Goal: Task Accomplishment & Management: Manage account settings

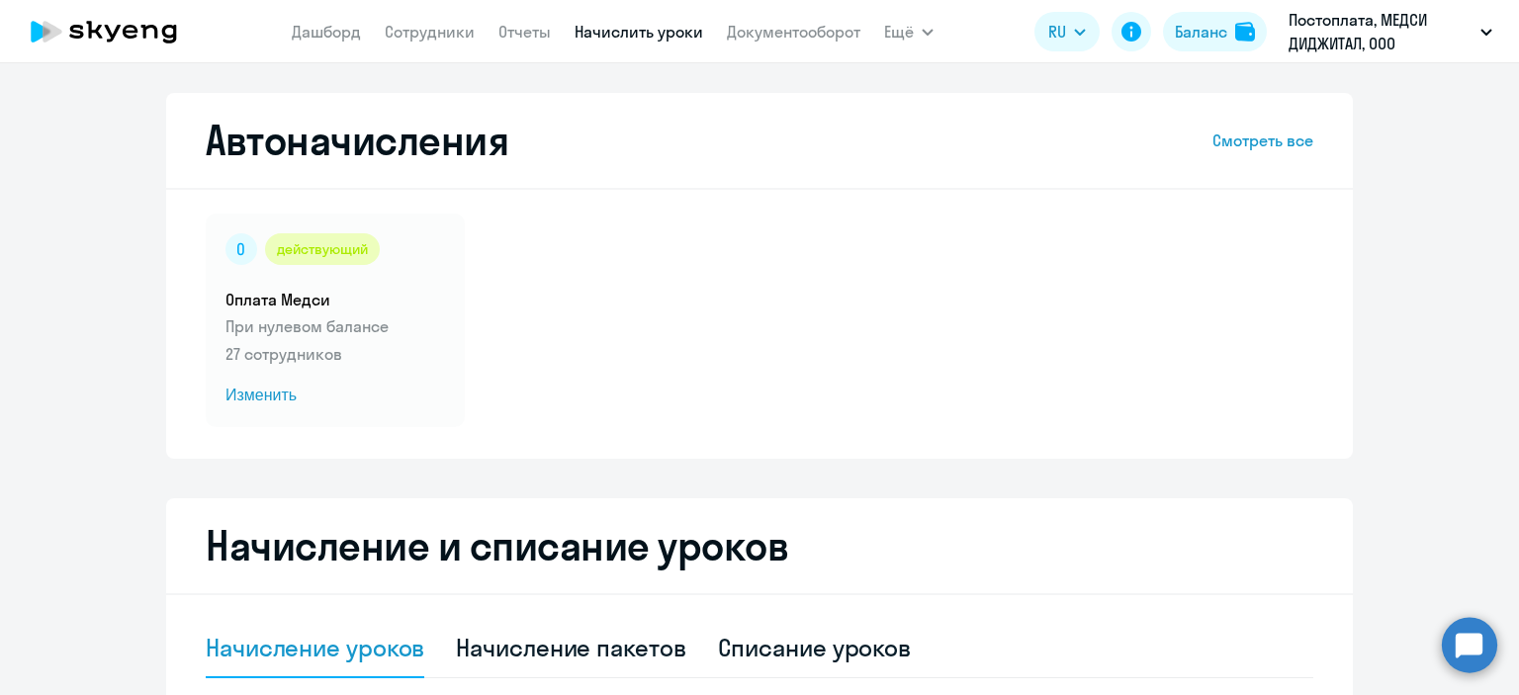
select select "10"
click at [427, 30] on link "Сотрудники" at bounding box center [430, 32] width 90 height 20
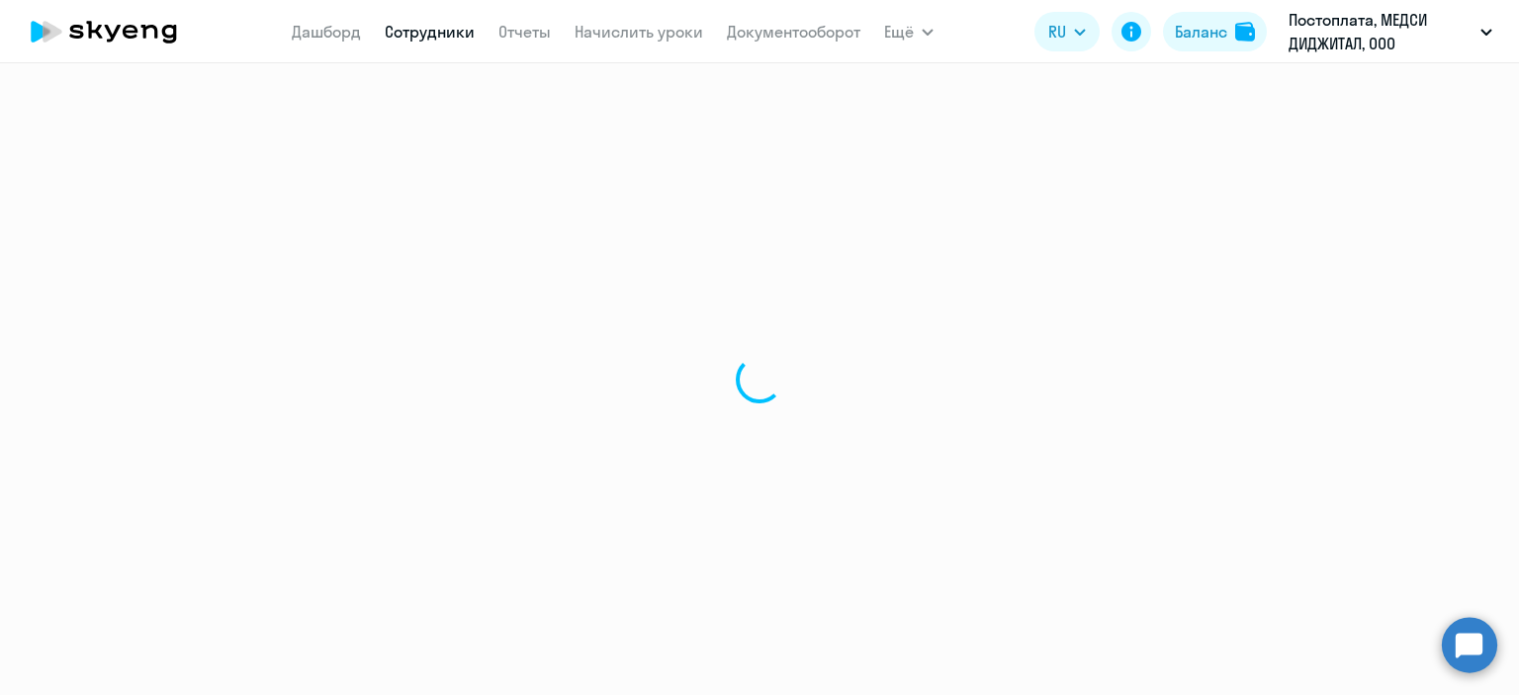
select select "30"
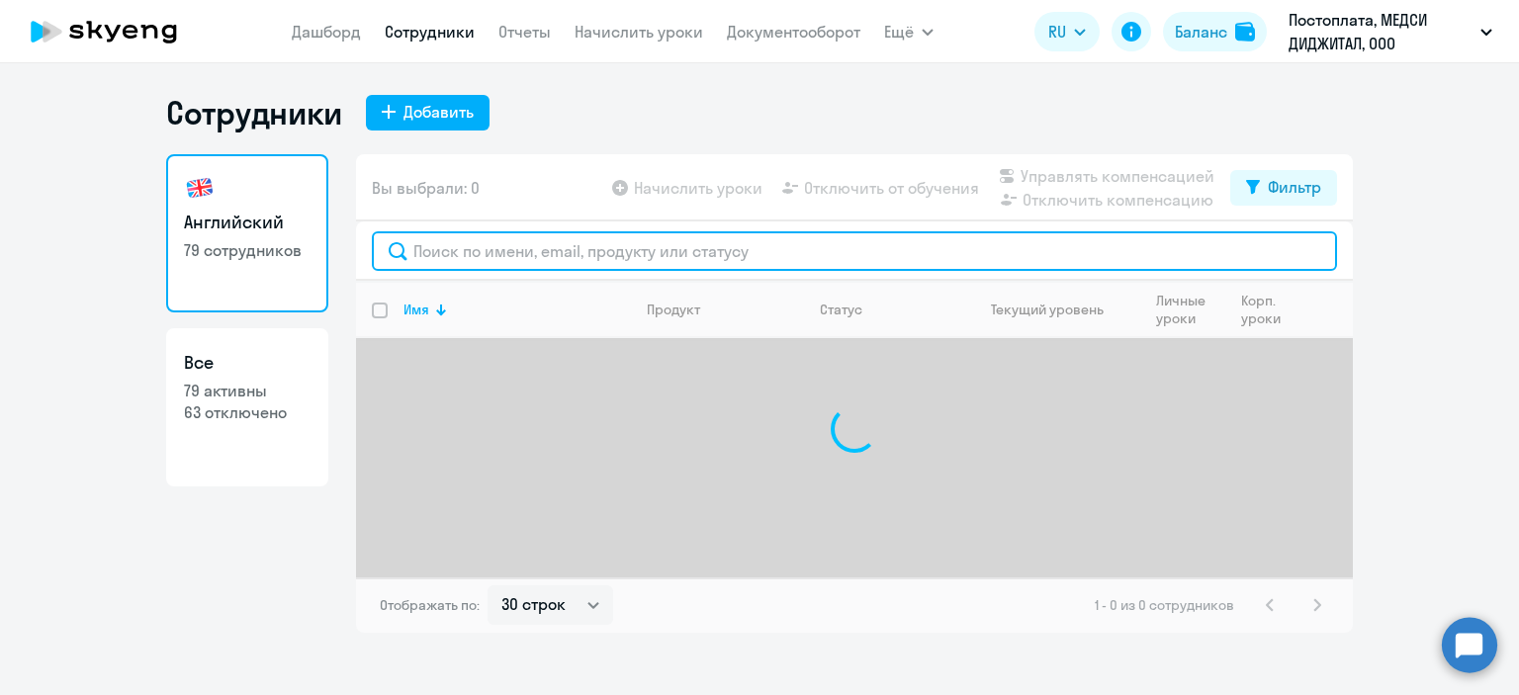
click at [449, 256] on input "text" at bounding box center [854, 251] width 965 height 40
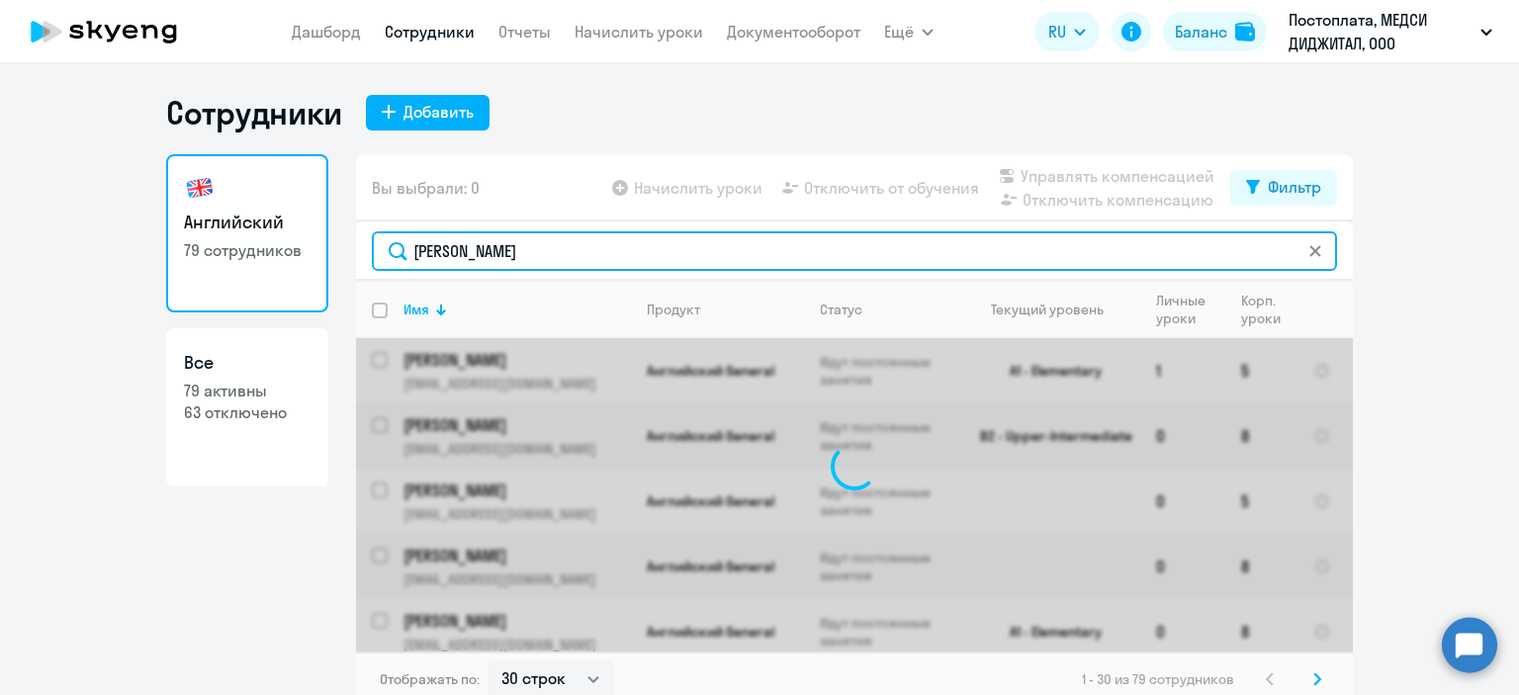
click at [426, 251] on input "[PERSON_NAME]" at bounding box center [854, 251] width 965 height 40
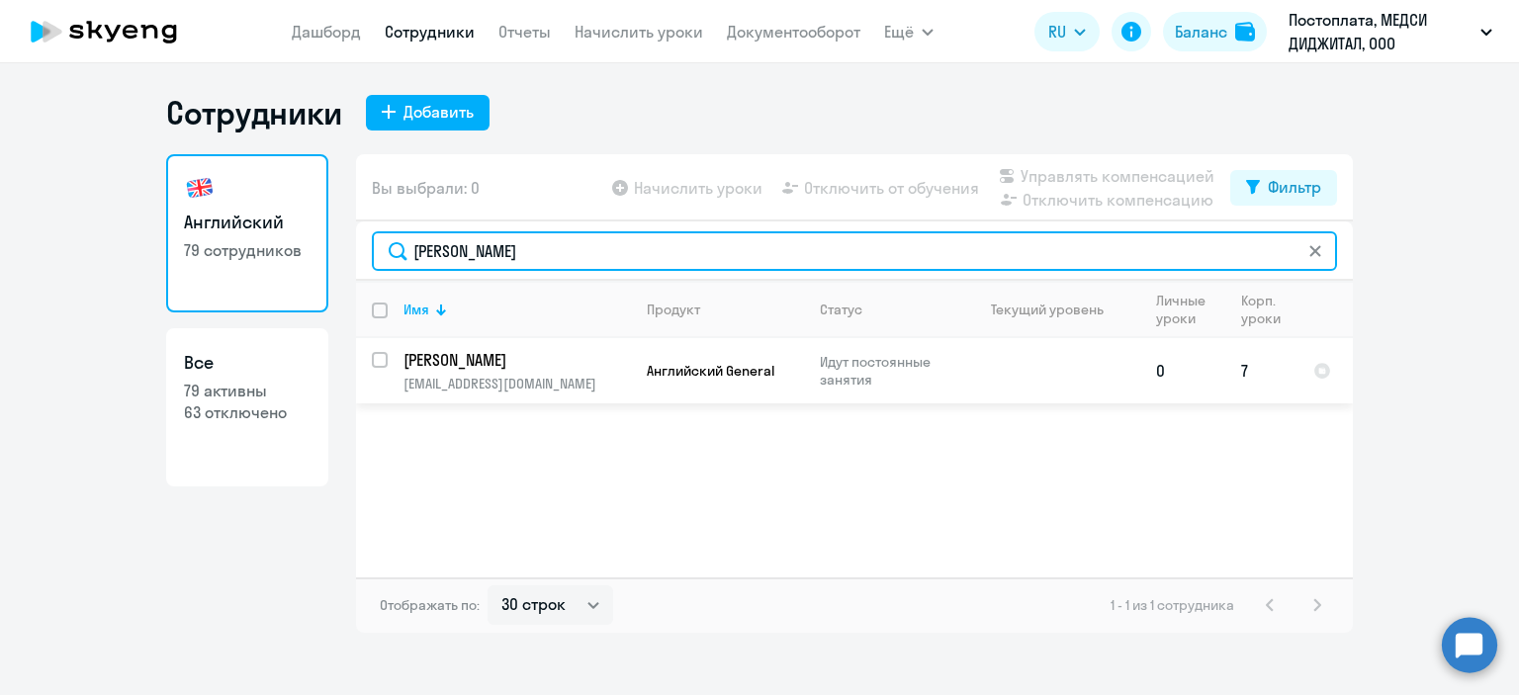
type input "[PERSON_NAME]"
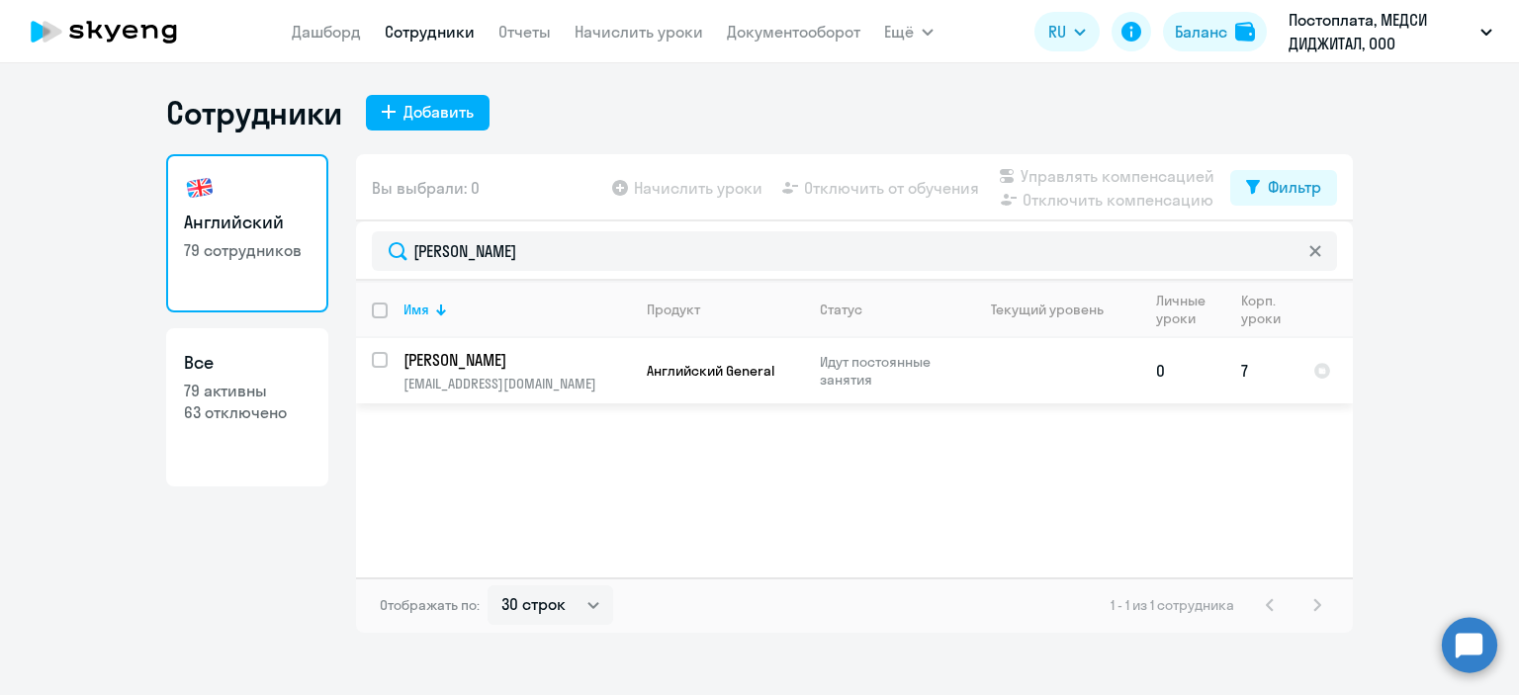
click at [1241, 375] on td "7" at bounding box center [1261, 370] width 72 height 65
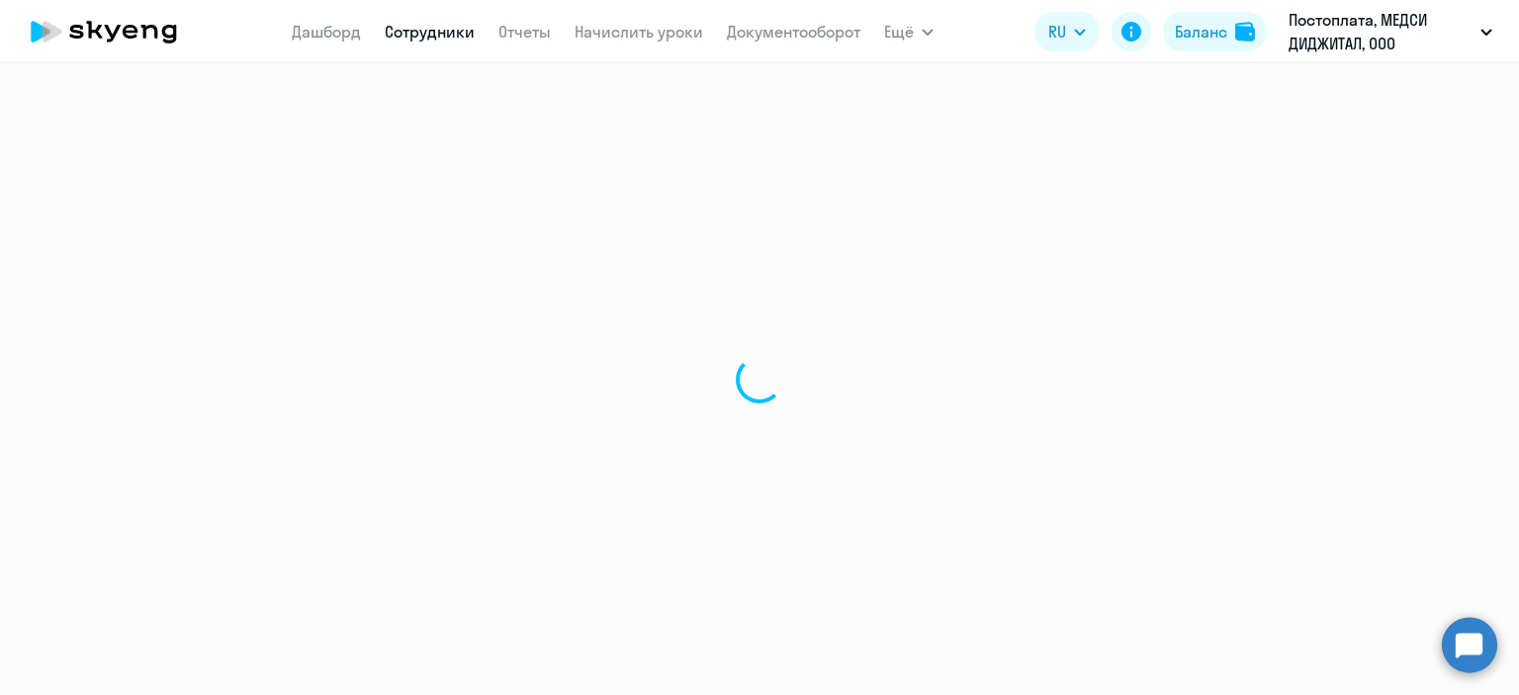
select select "english"
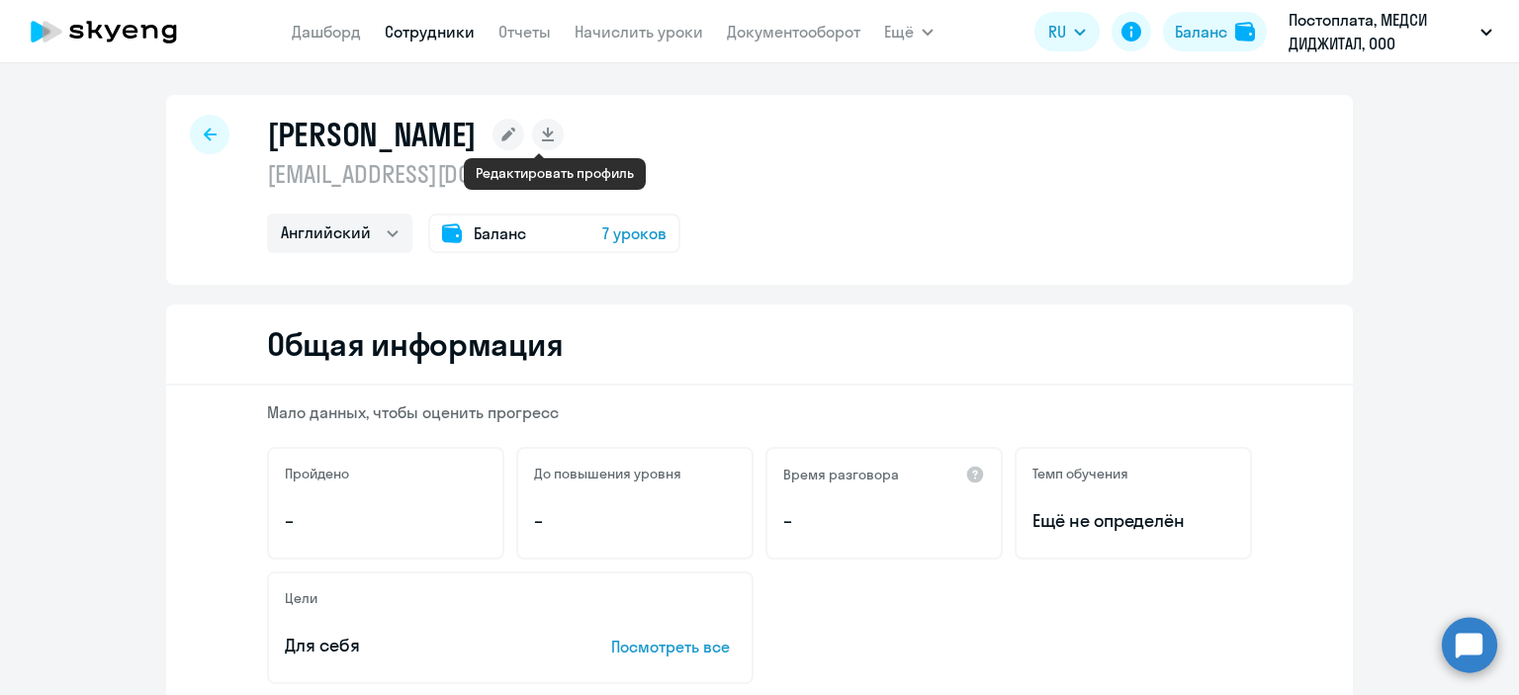
click at [524, 136] on rect at bounding box center [509, 135] width 32 height 32
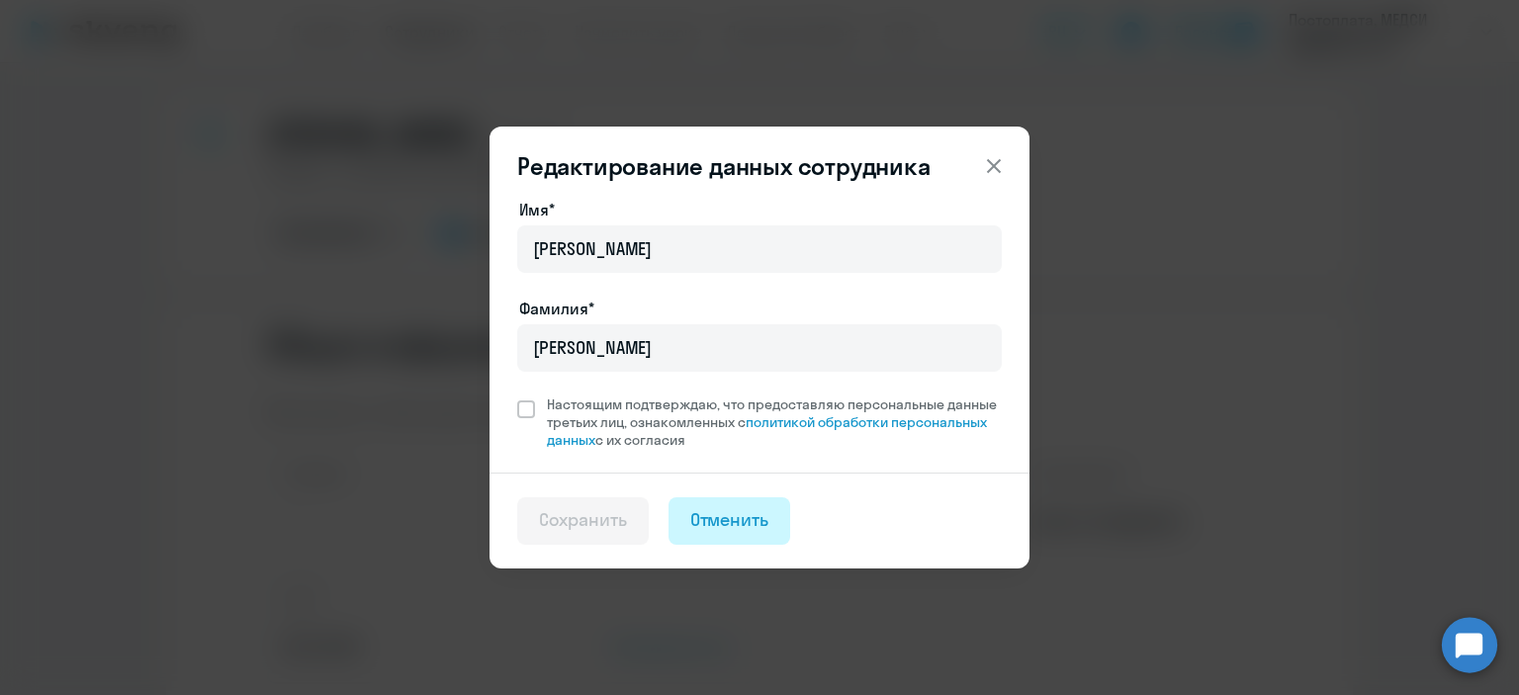
click at [708, 523] on div "Отменить" at bounding box center [729, 520] width 79 height 26
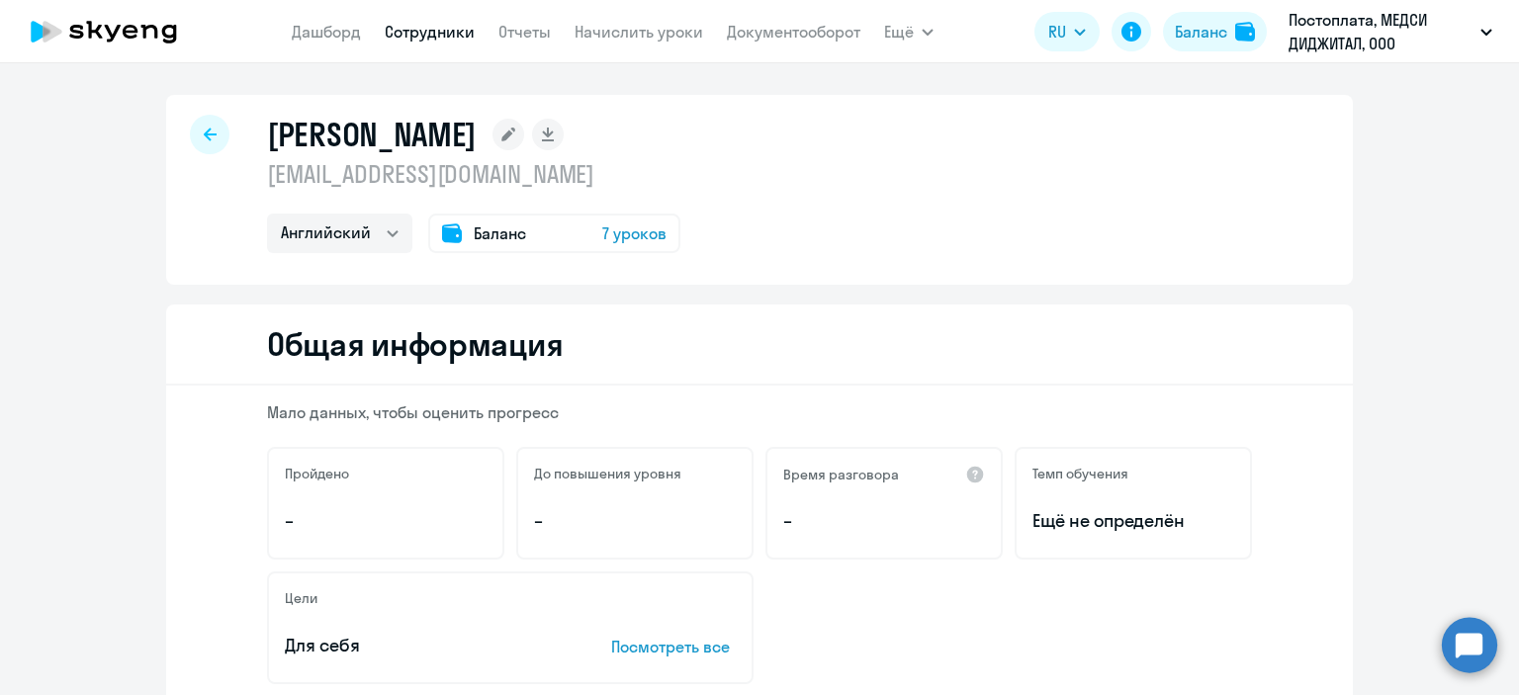
click at [398, 28] on link "Сотрудники" at bounding box center [430, 32] width 90 height 20
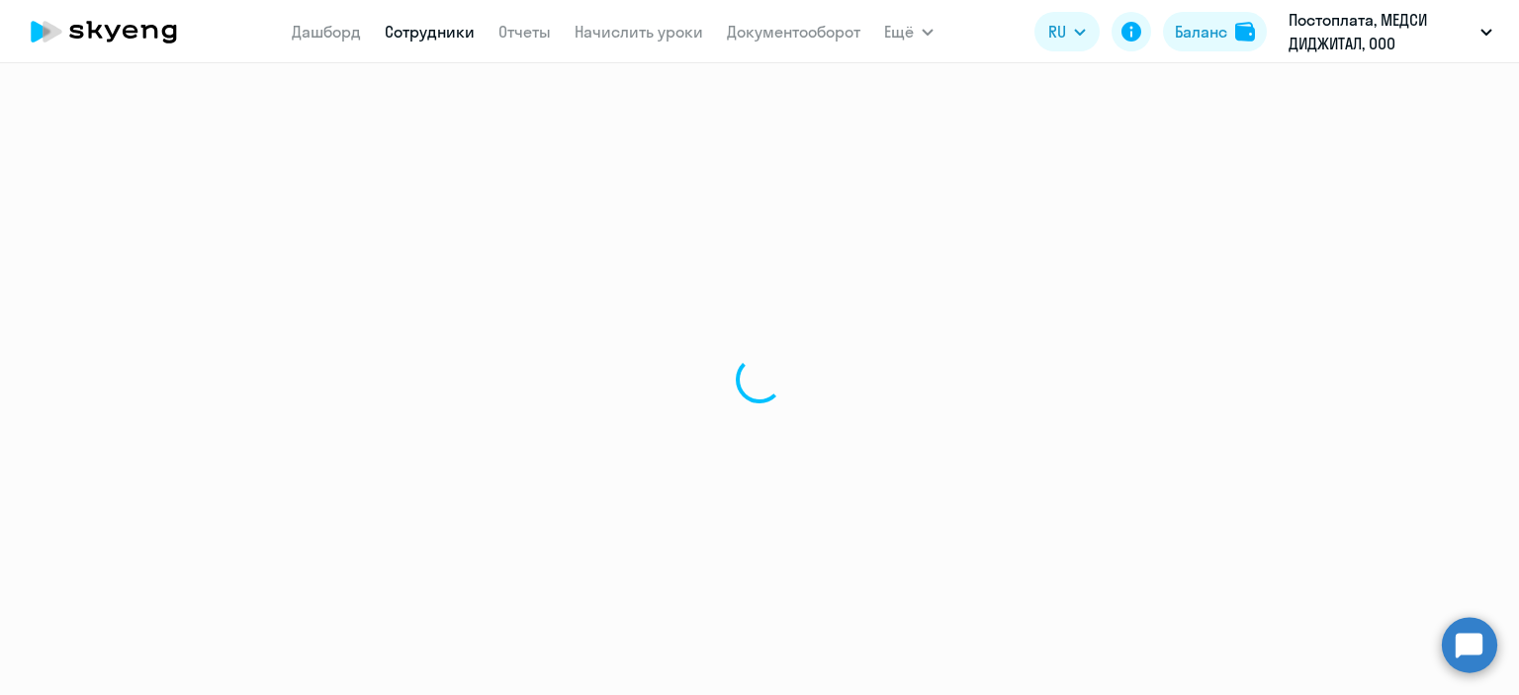
select select "30"
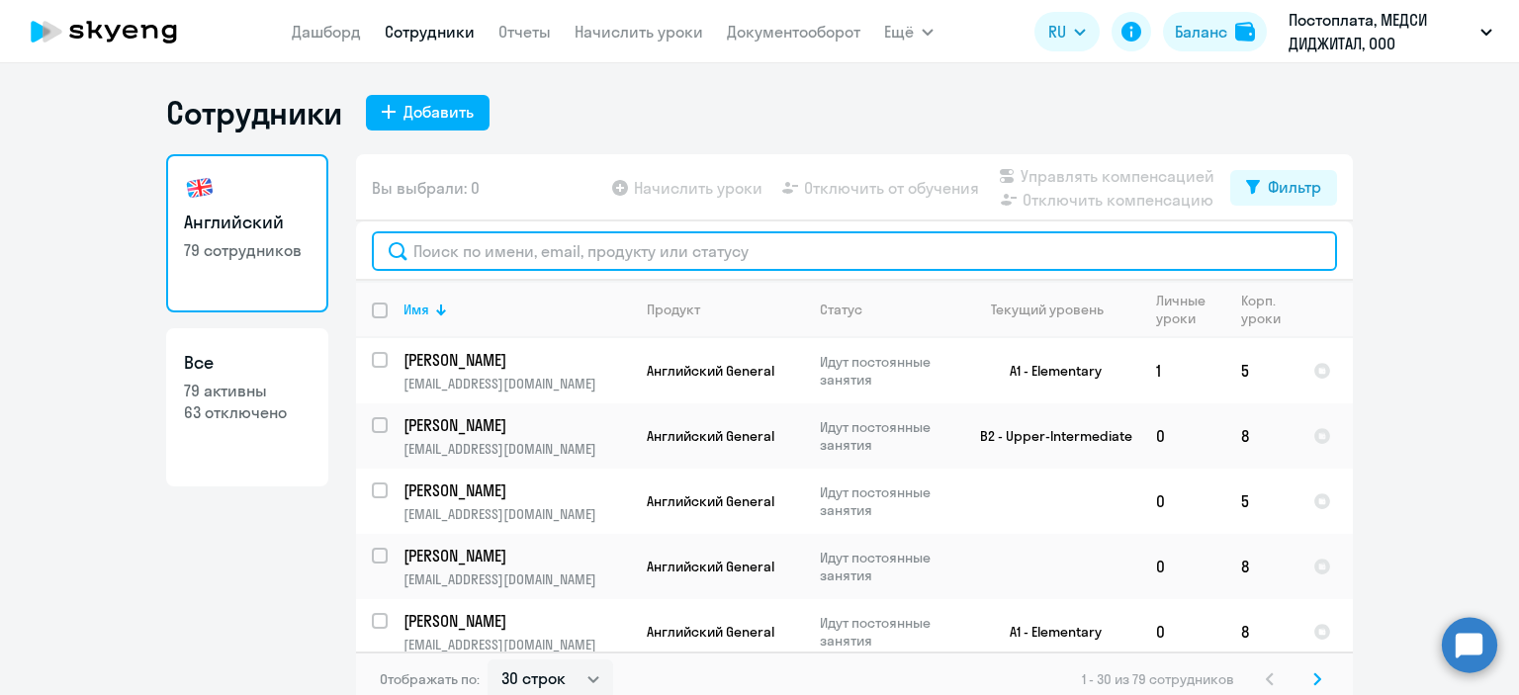
click at [475, 246] on input "text" at bounding box center [854, 251] width 965 height 40
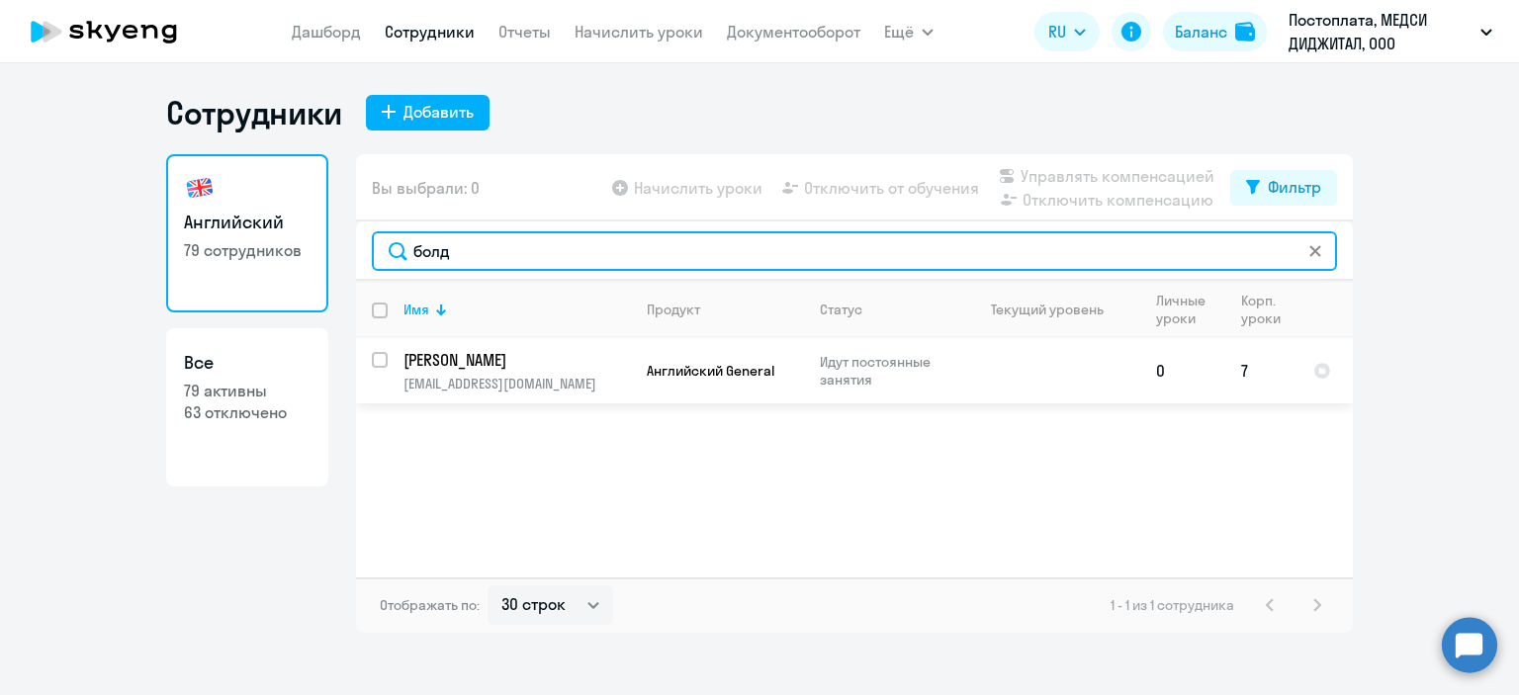
type input "болд"
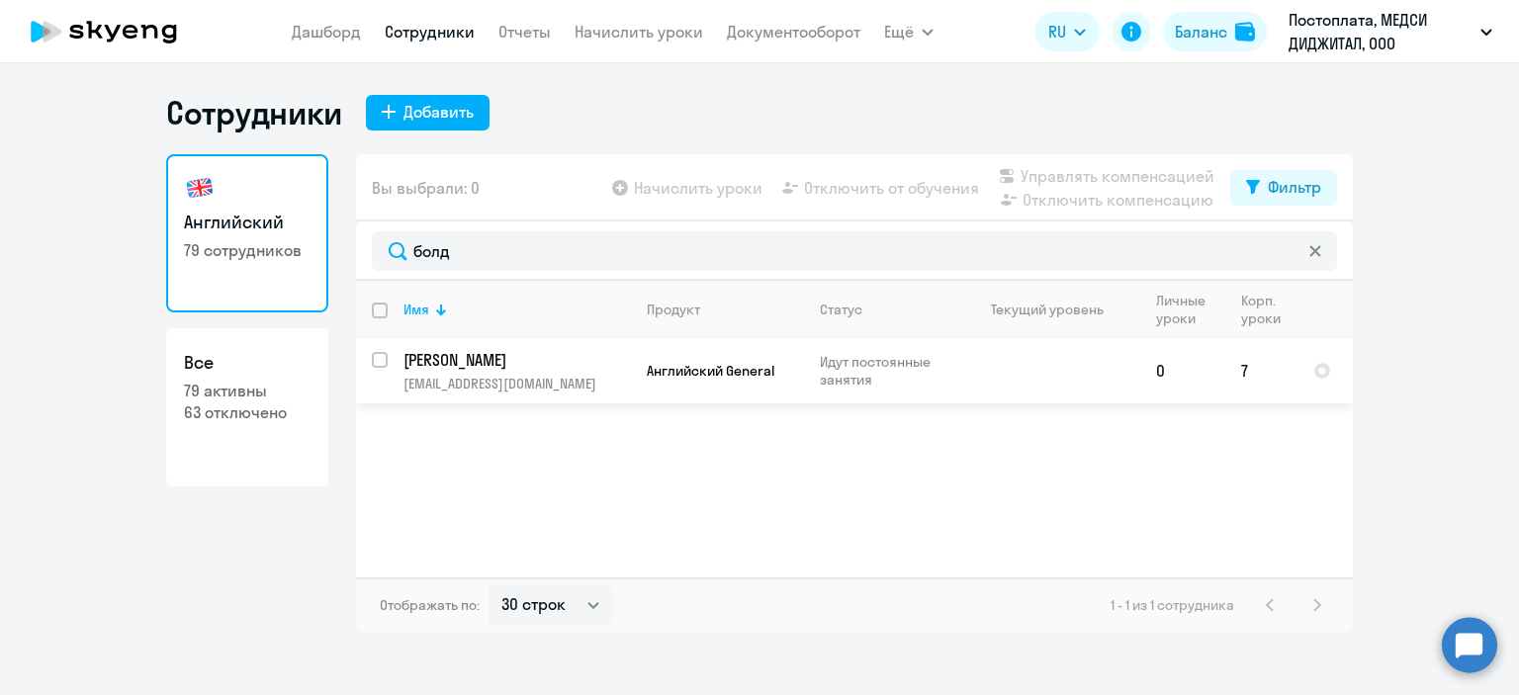
click at [380, 363] on input "select row 42296196" at bounding box center [392, 372] width 40 height 40
checkbox input "true"
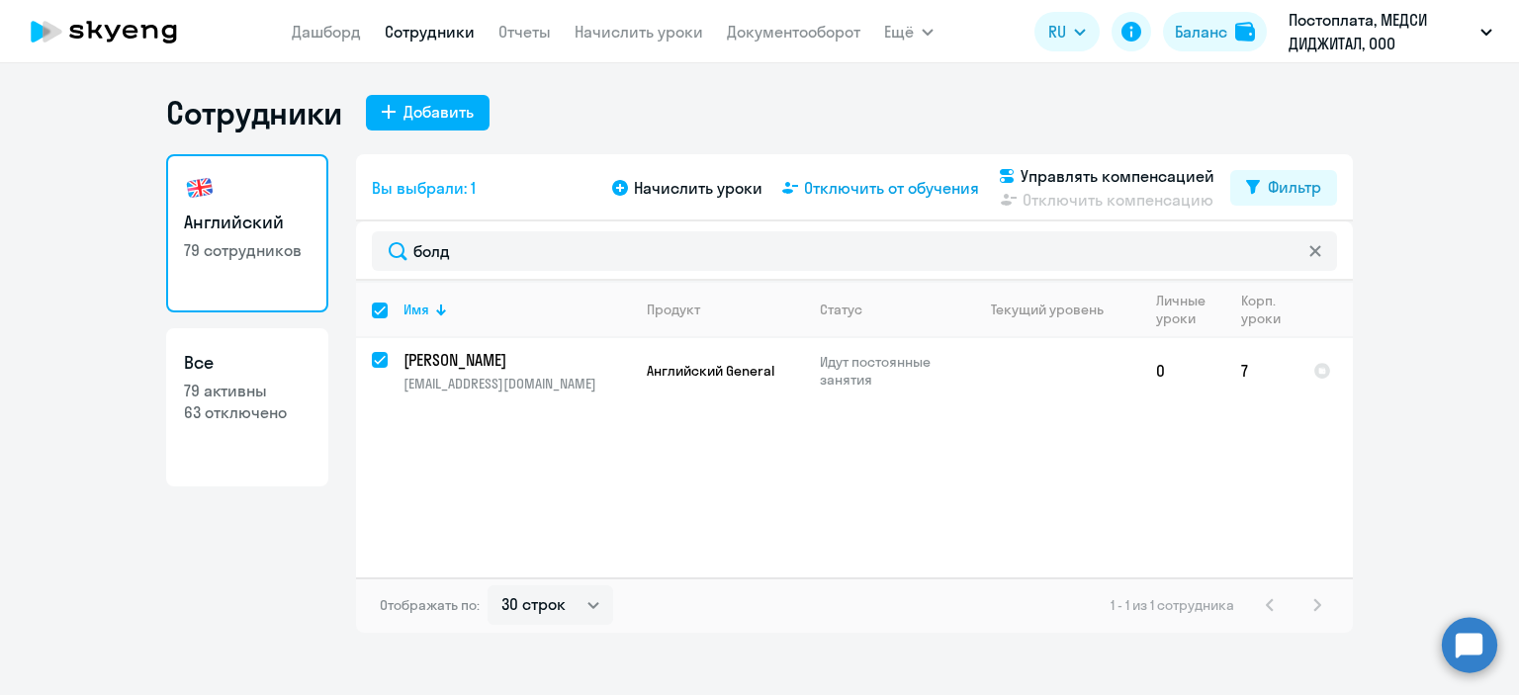
click at [907, 187] on span "Отключить от обучения" at bounding box center [891, 188] width 175 height 24
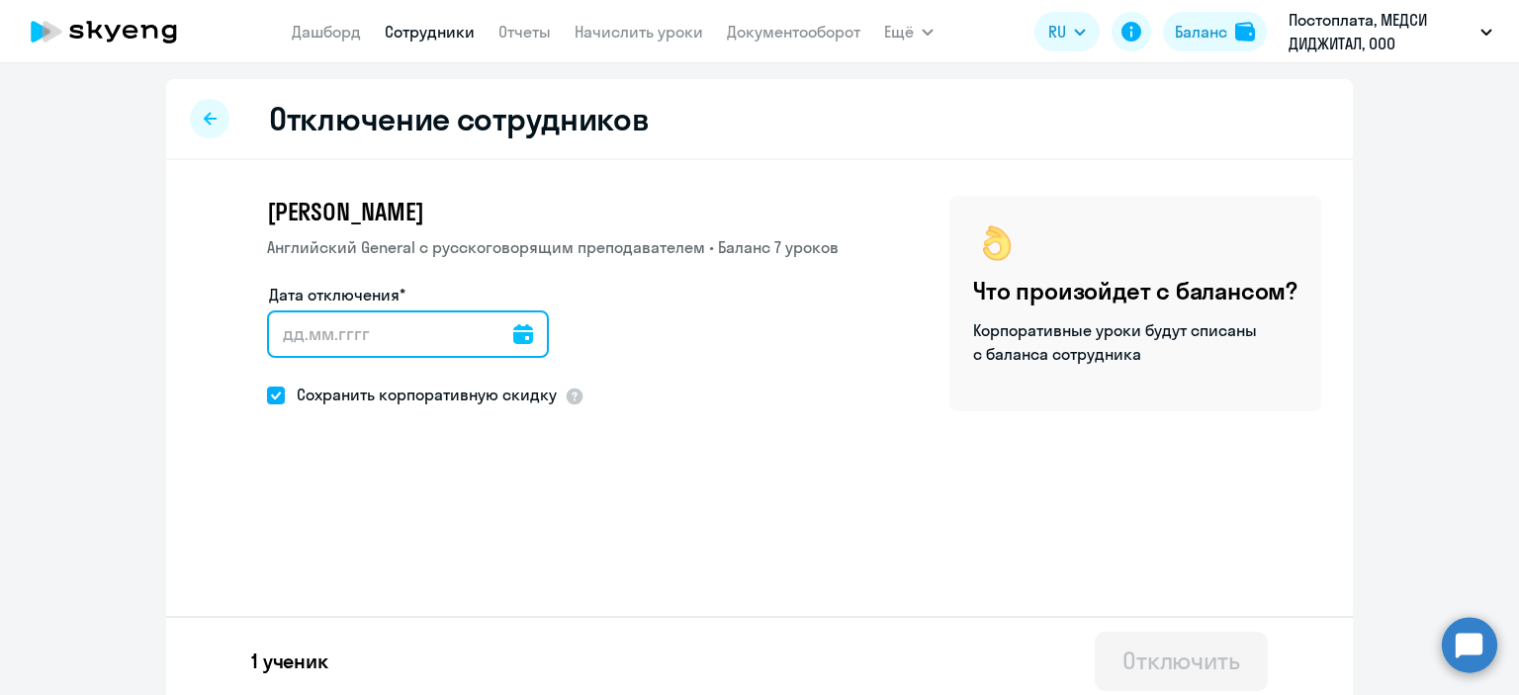
click at [301, 347] on input "Дата отключения*" at bounding box center [408, 334] width 282 height 47
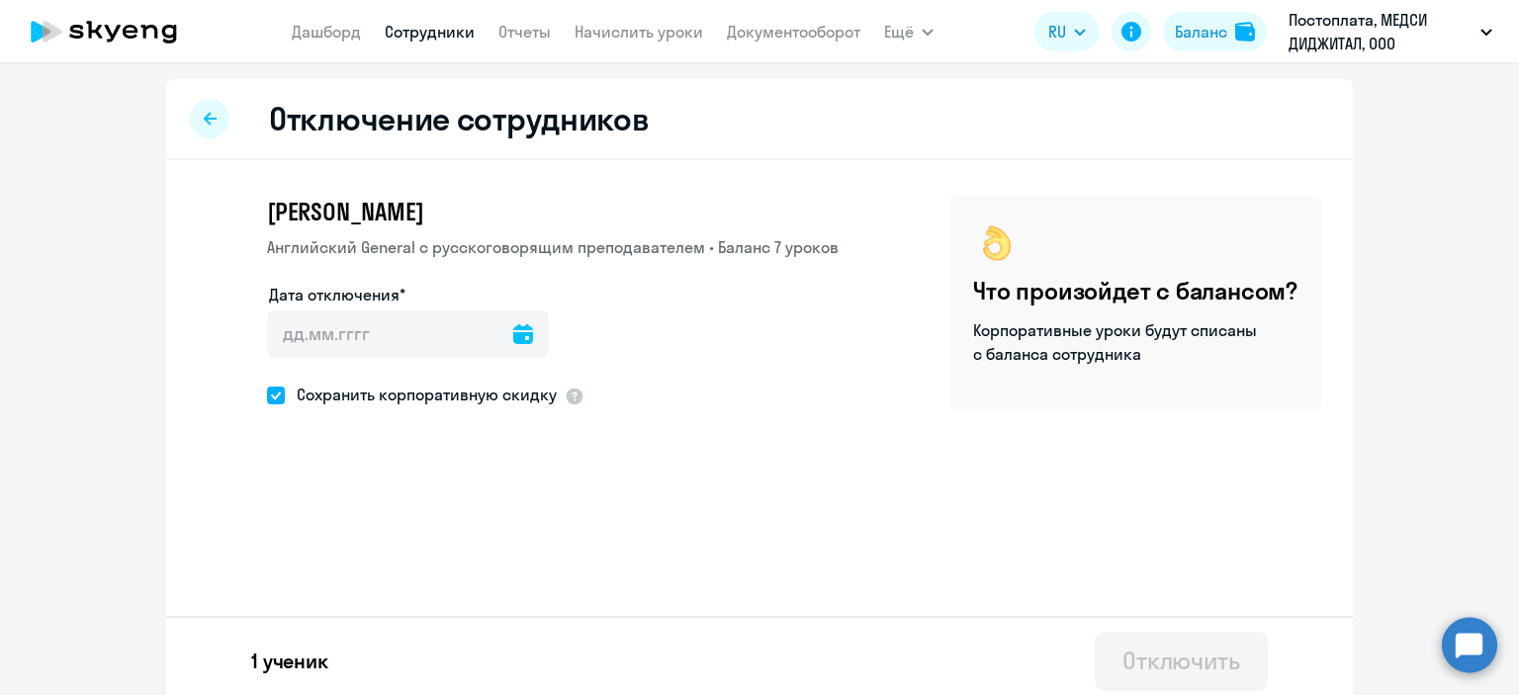
click at [513, 328] on icon at bounding box center [523, 334] width 20 height 20
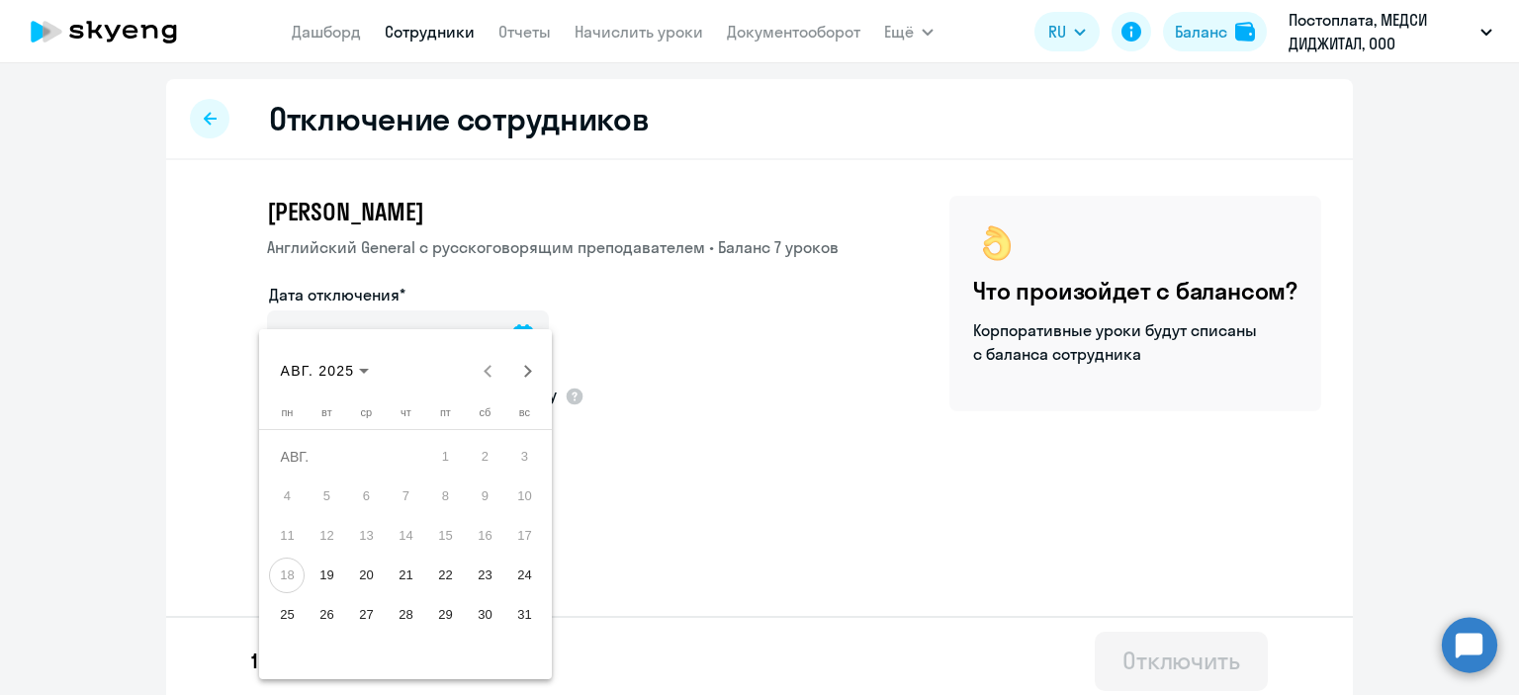
click at [289, 572] on span "18" at bounding box center [287, 576] width 36 height 36
click at [328, 570] on span "19" at bounding box center [327, 576] width 36 height 36
type input "[DATE]"
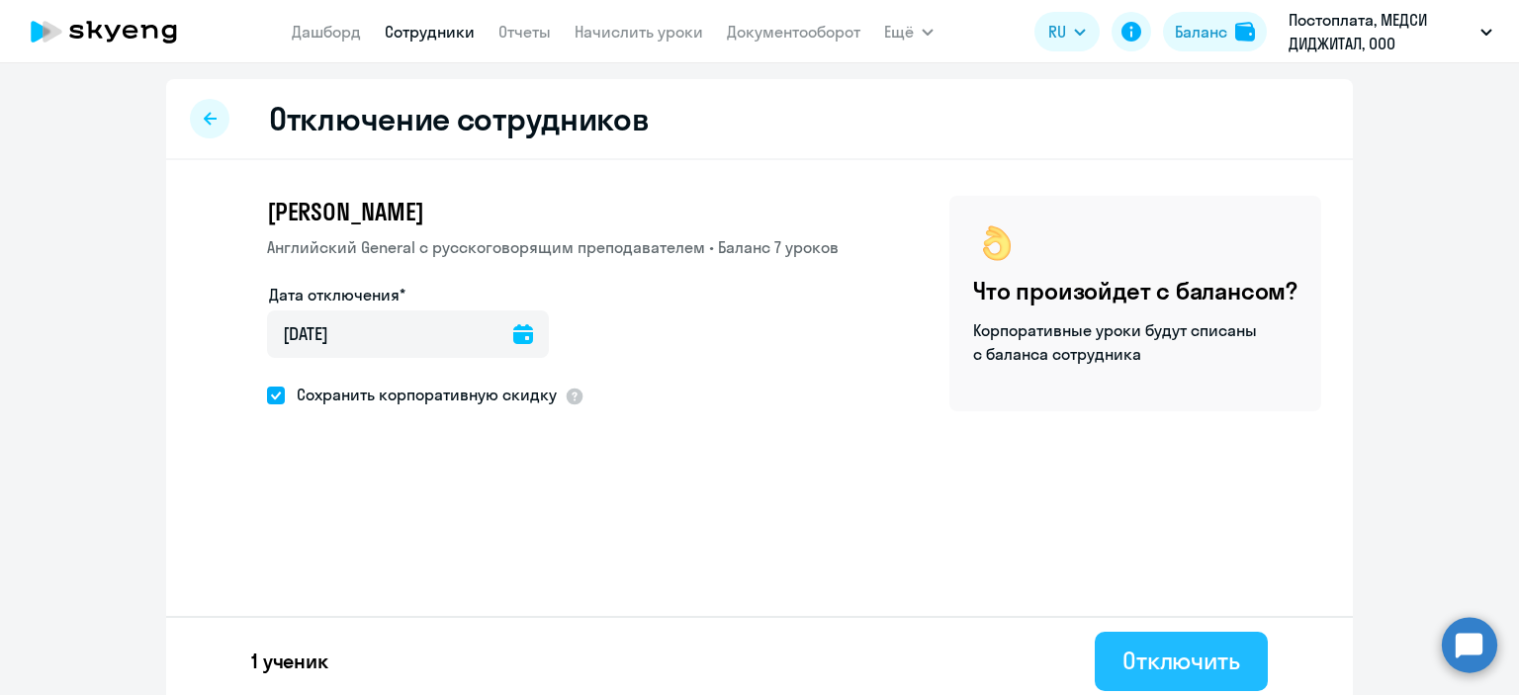
click at [1131, 642] on button "Отключить" at bounding box center [1181, 661] width 173 height 59
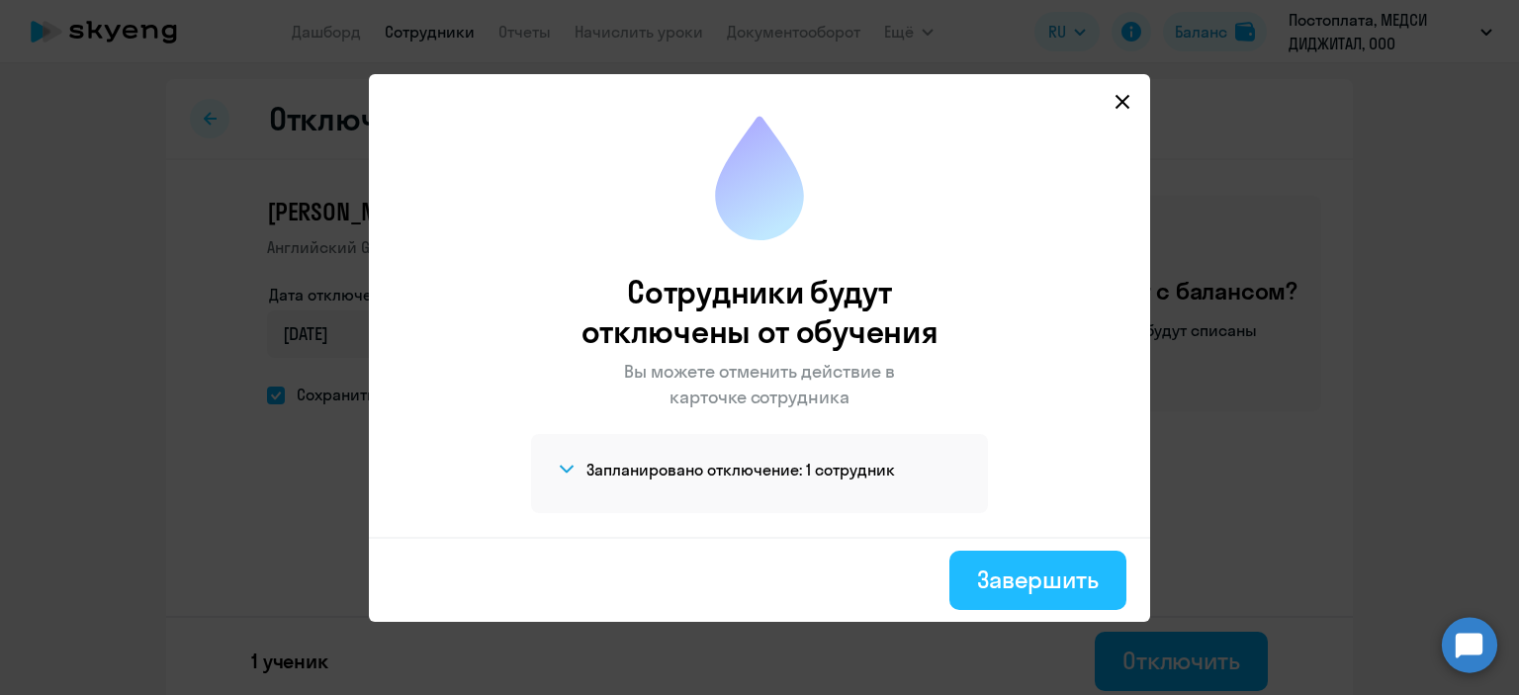
click at [955, 581] on button "Завершить" at bounding box center [1037, 580] width 177 height 59
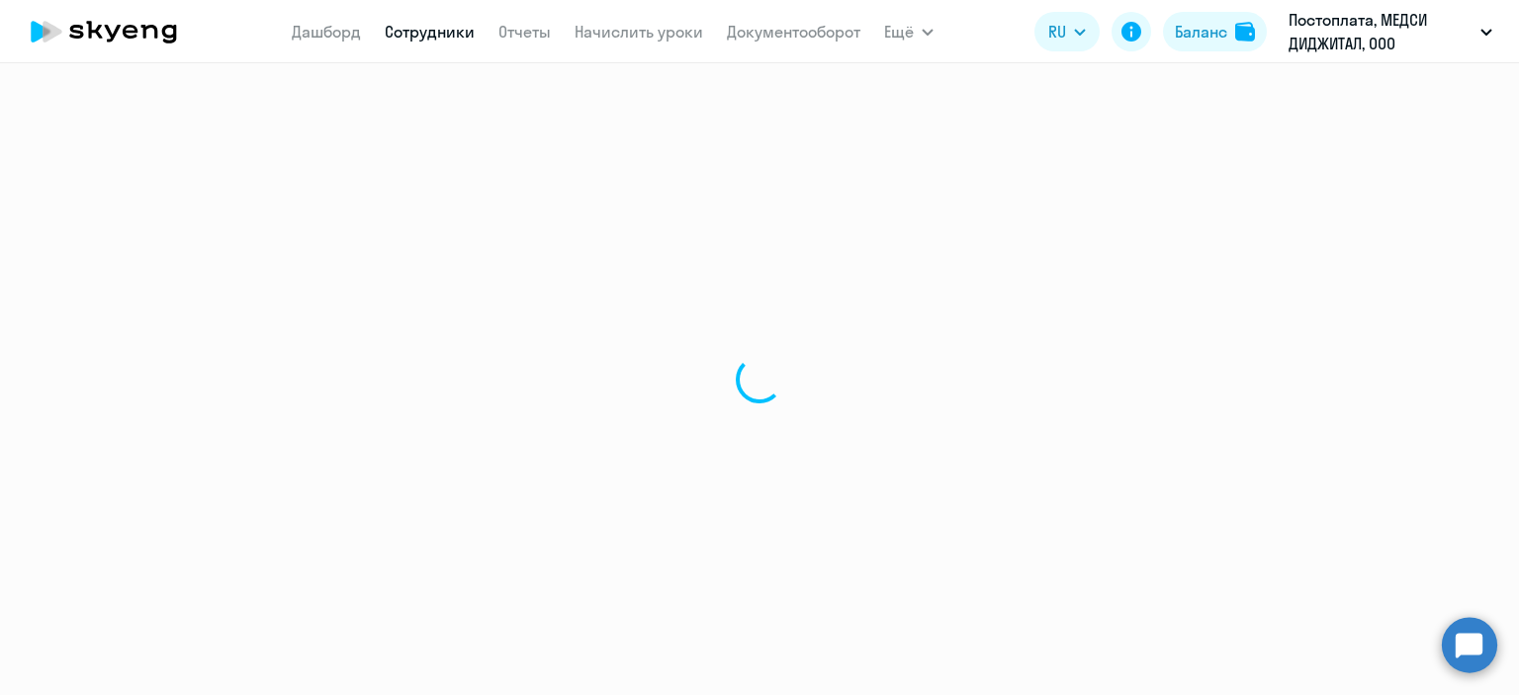
select select "30"
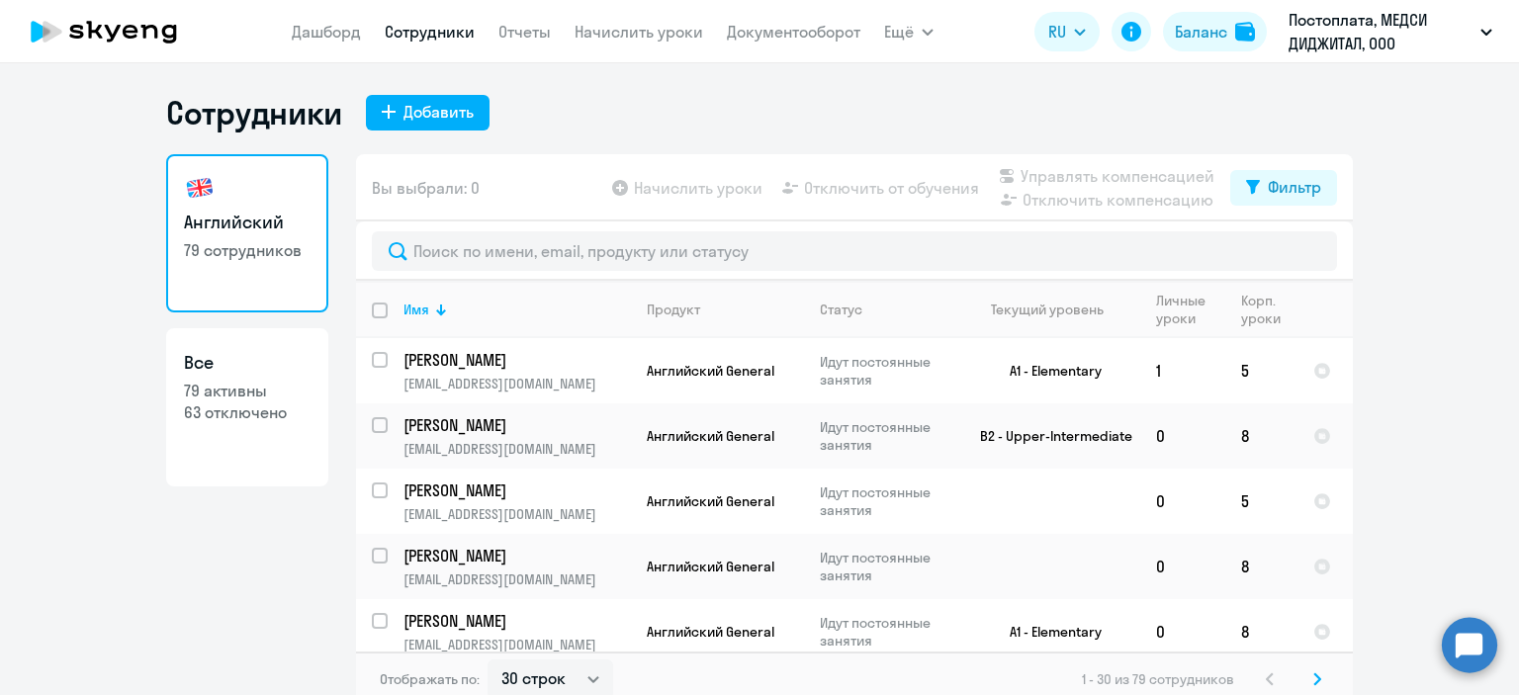
click at [285, 399] on p "79 активны" at bounding box center [247, 391] width 127 height 22
select select "30"
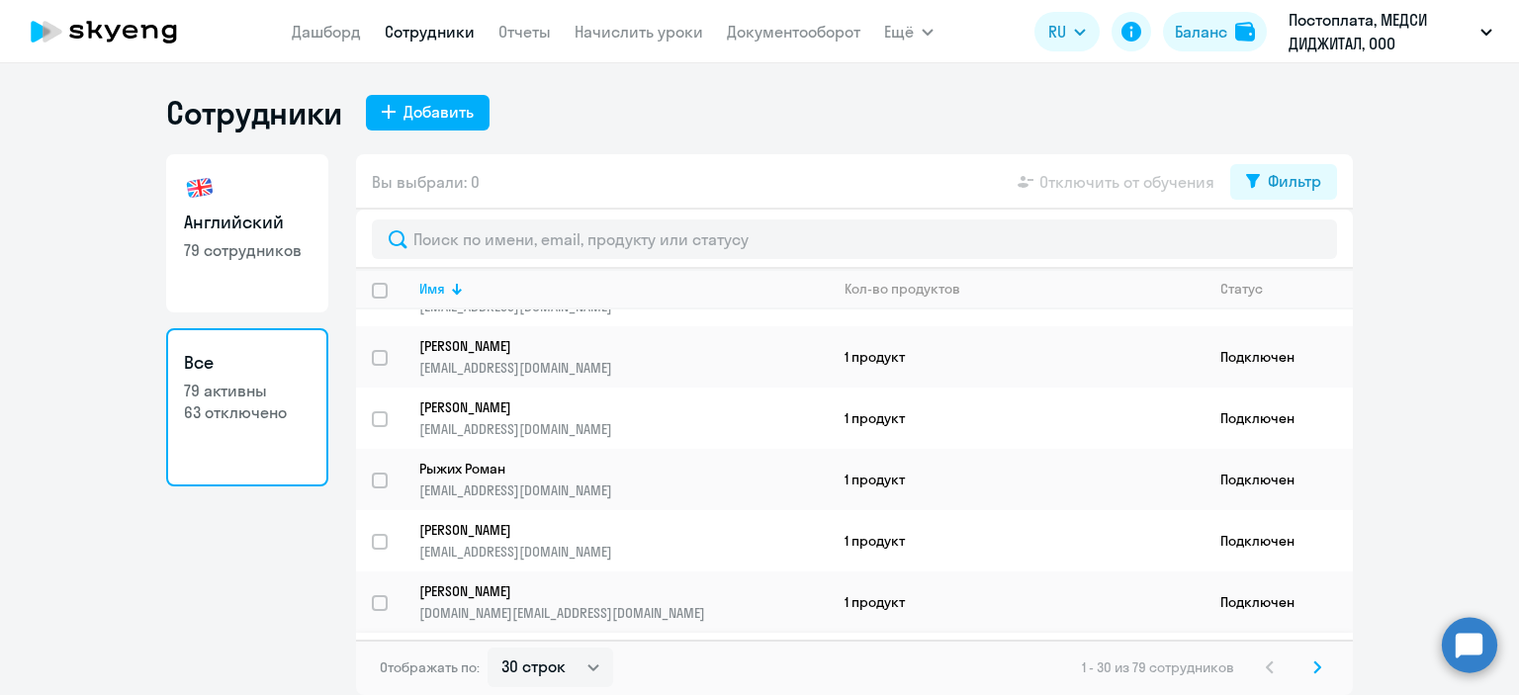
scroll to position [1531, 0]
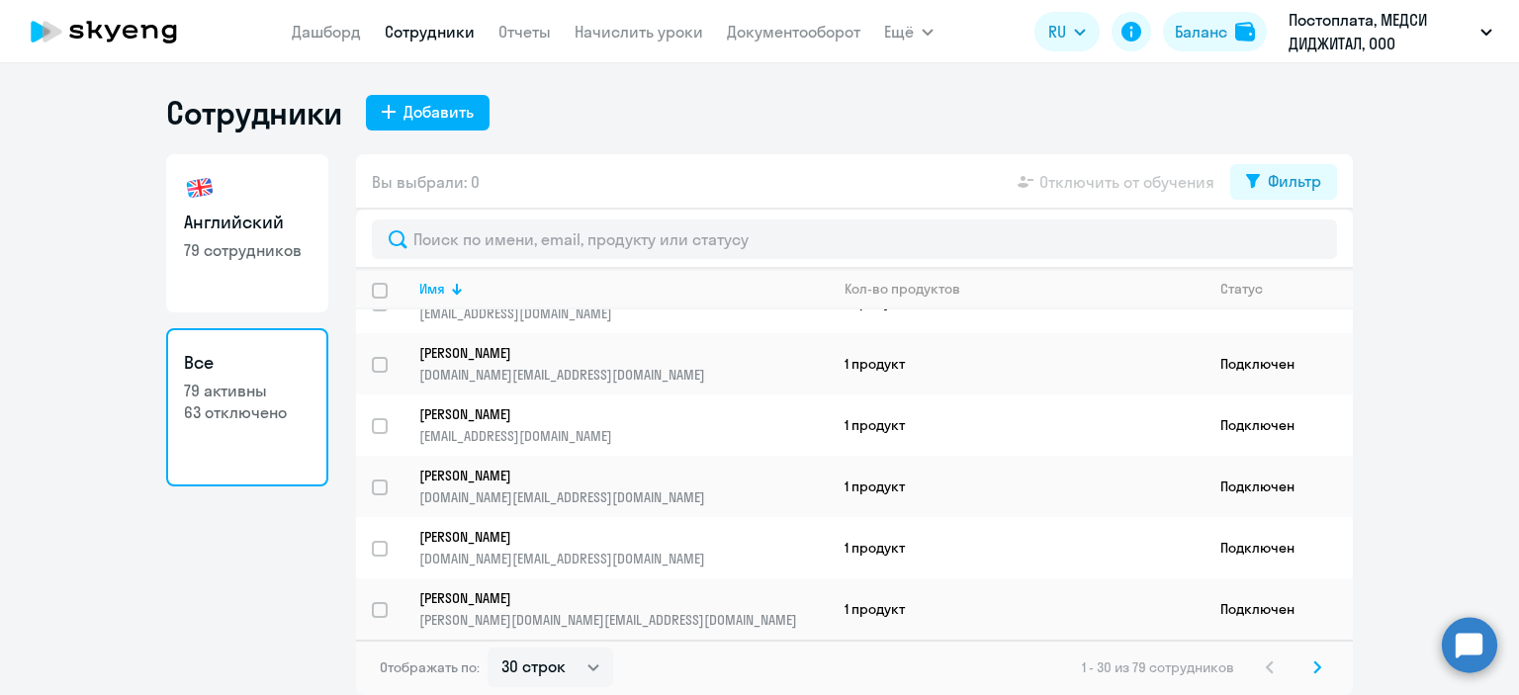
click at [1313, 668] on icon at bounding box center [1317, 668] width 8 height 14
click at [1315, 668] on icon at bounding box center [1317, 668] width 8 height 14
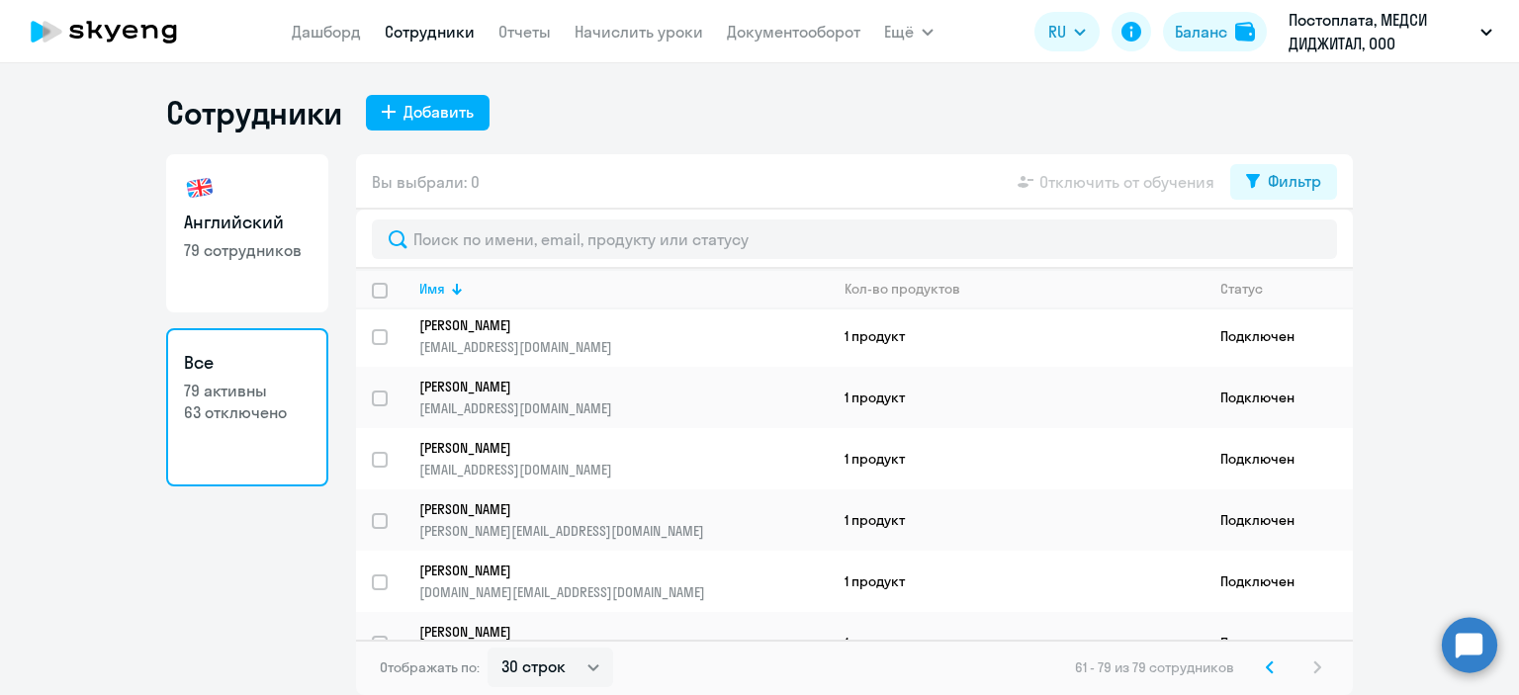
scroll to position [849, 0]
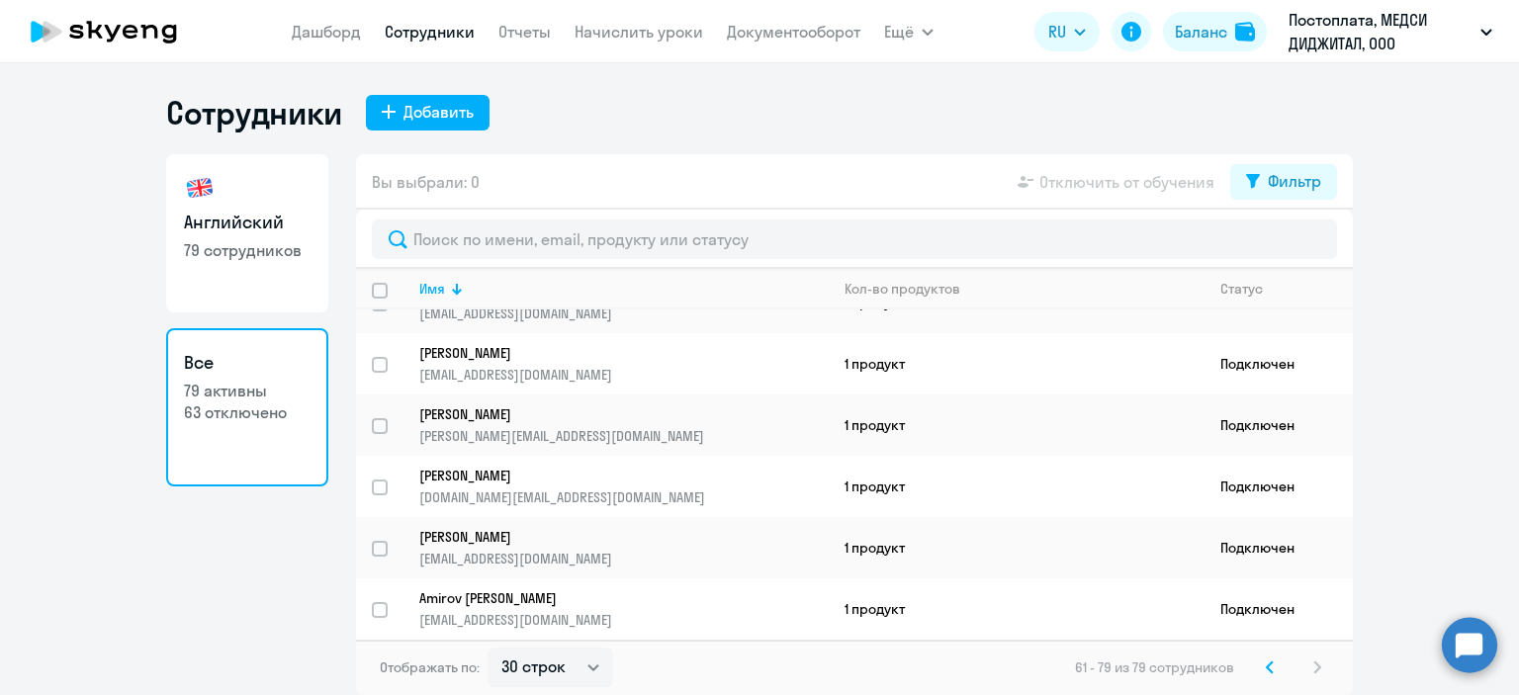
click at [1317, 666] on div "61 - 79 из 79 сотрудников" at bounding box center [1202, 668] width 254 height 24
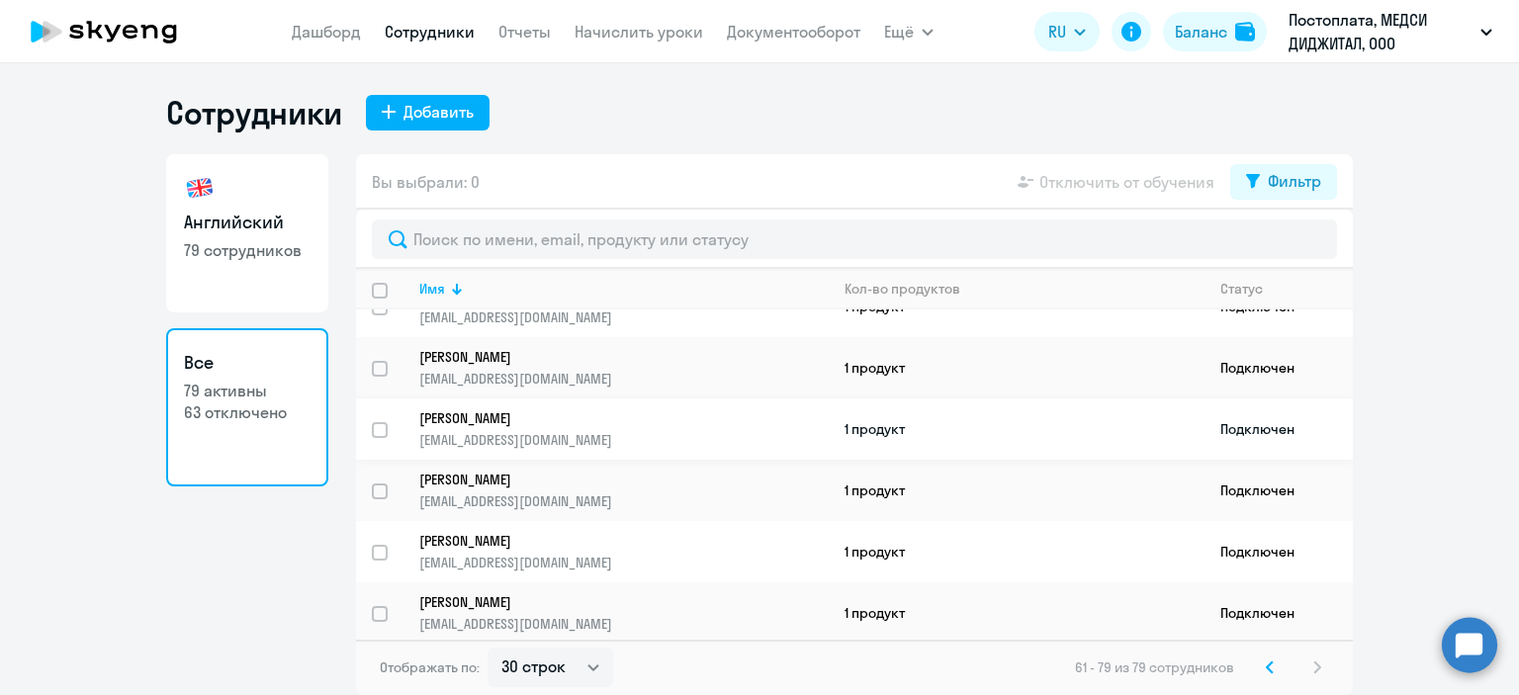
scroll to position [0, 0]
